Goal: Task Accomplishment & Management: Manage account settings

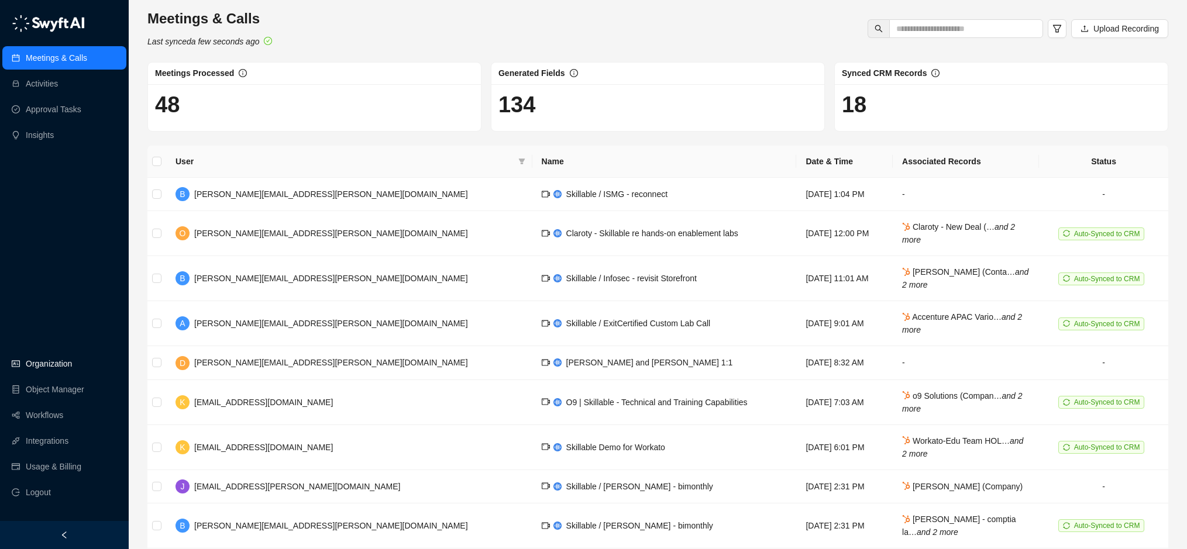
click at [42, 360] on link "Organization" at bounding box center [49, 363] width 46 height 23
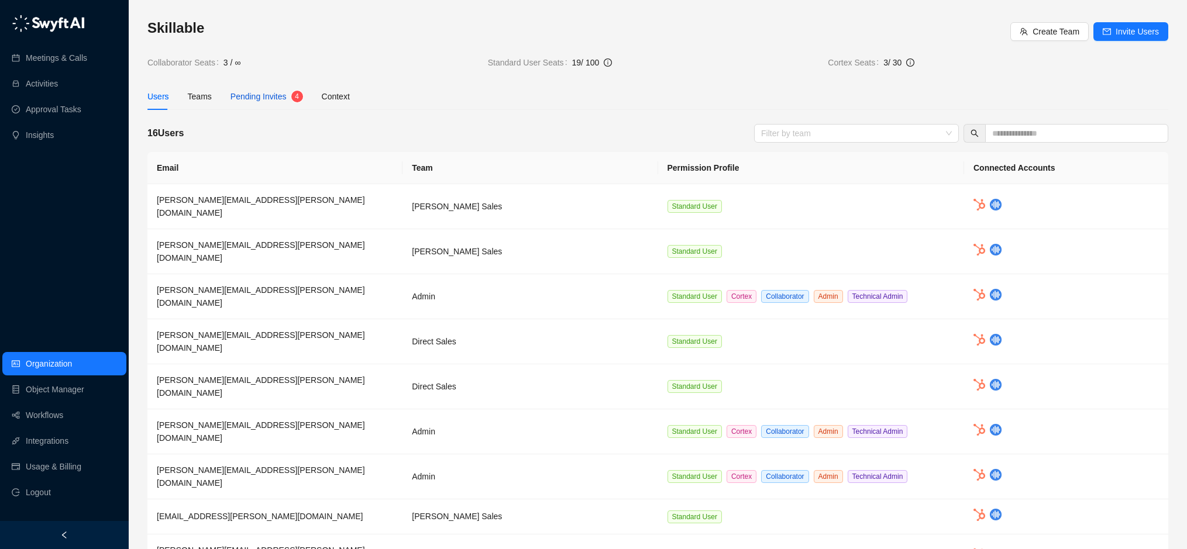
click at [268, 99] on span "Pending Invites" at bounding box center [258, 96] width 56 height 9
